Goal: Check status: Check status

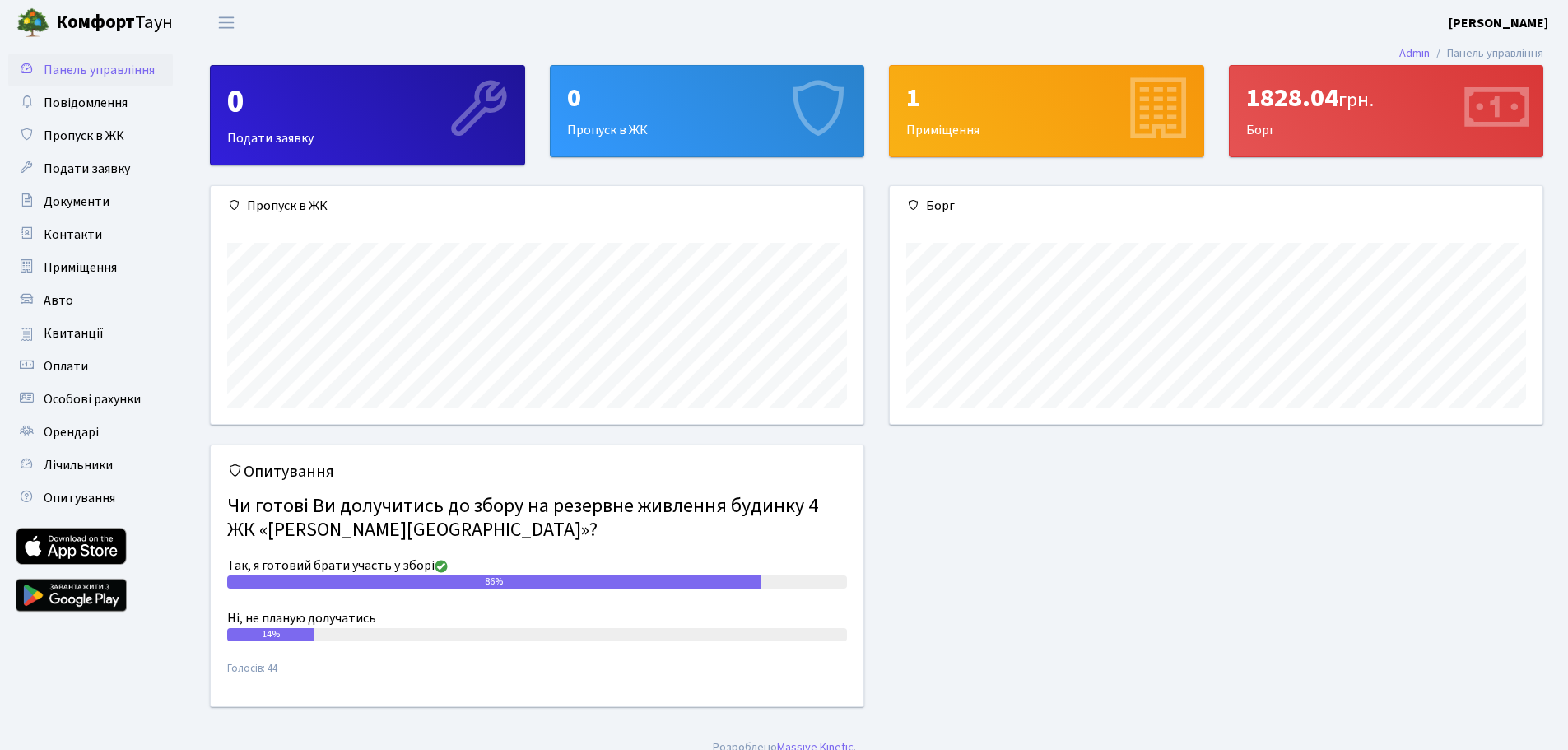
scroll to position [238, 652]
click at [85, 330] on span "Квитанції" at bounding box center [73, 333] width 60 height 18
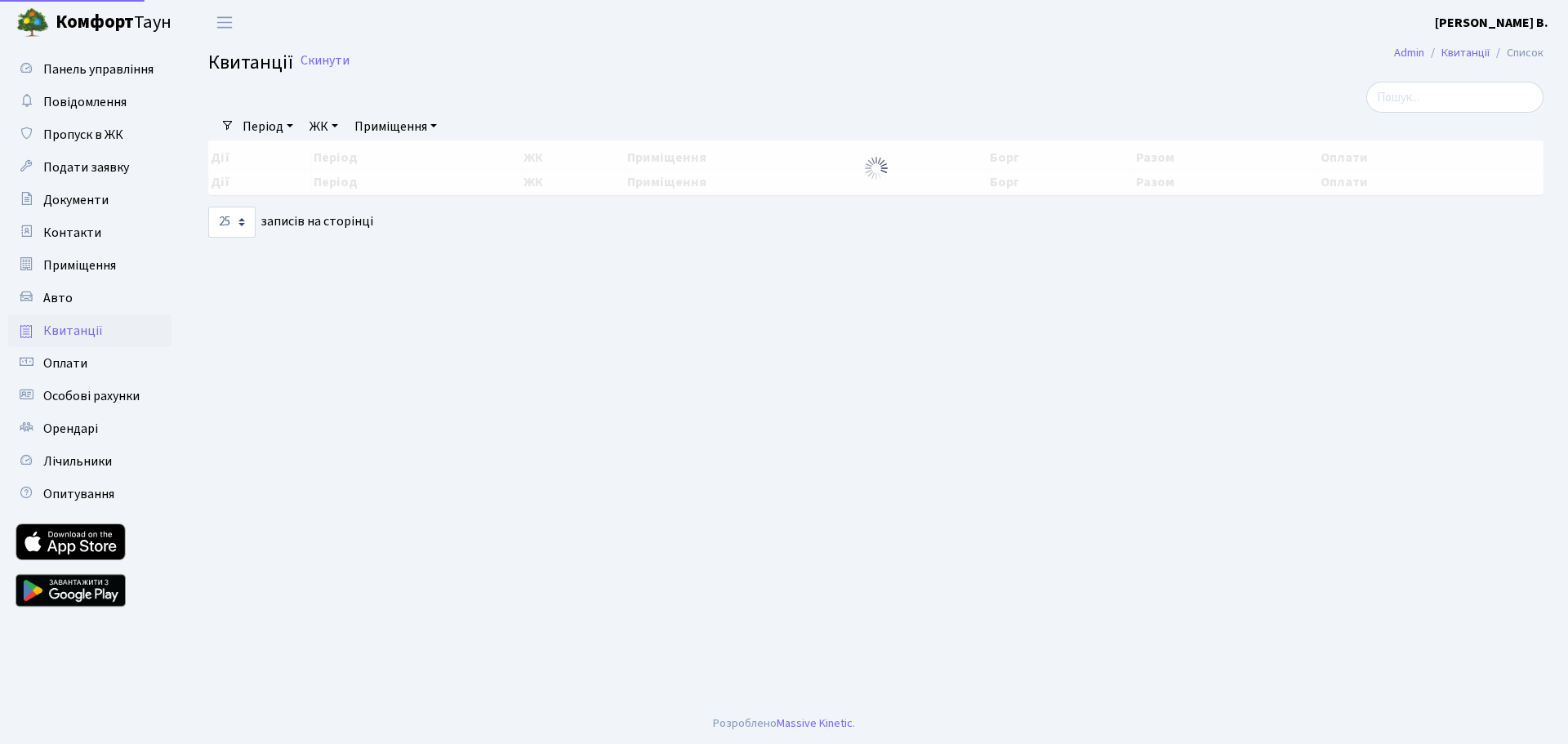
select select "25"
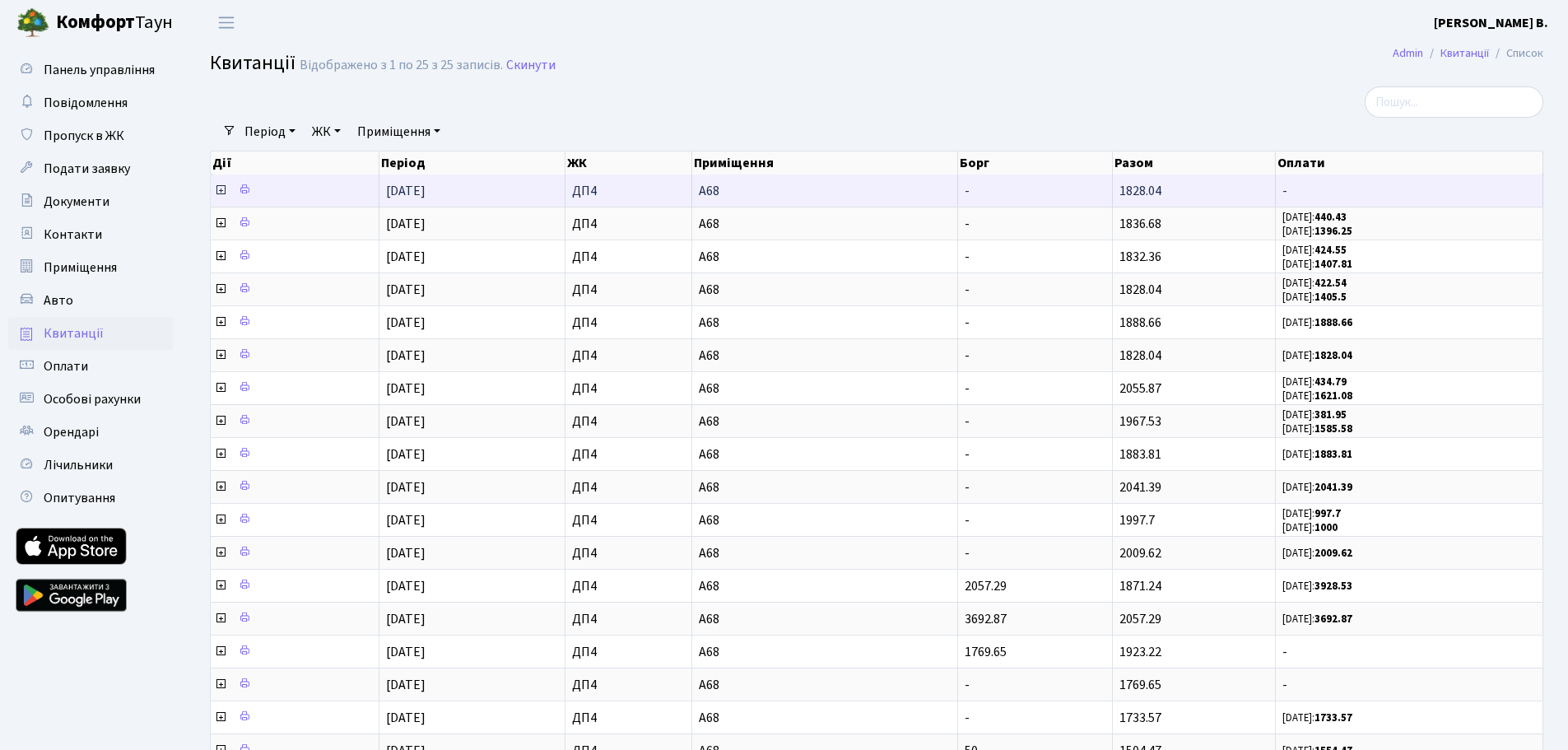
click at [1446, 185] on span "-" at bounding box center [1409, 191] width 253 height 14
click at [217, 191] on icon at bounding box center [220, 190] width 14 height 14
